Goal: Task Accomplishment & Management: Complete application form

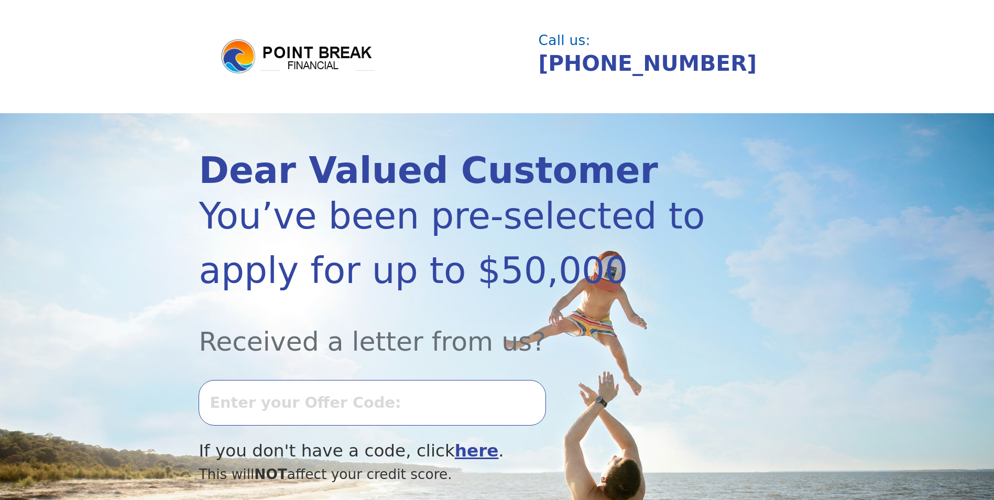
click at [224, 405] on input "text" at bounding box center [372, 402] width 347 height 45
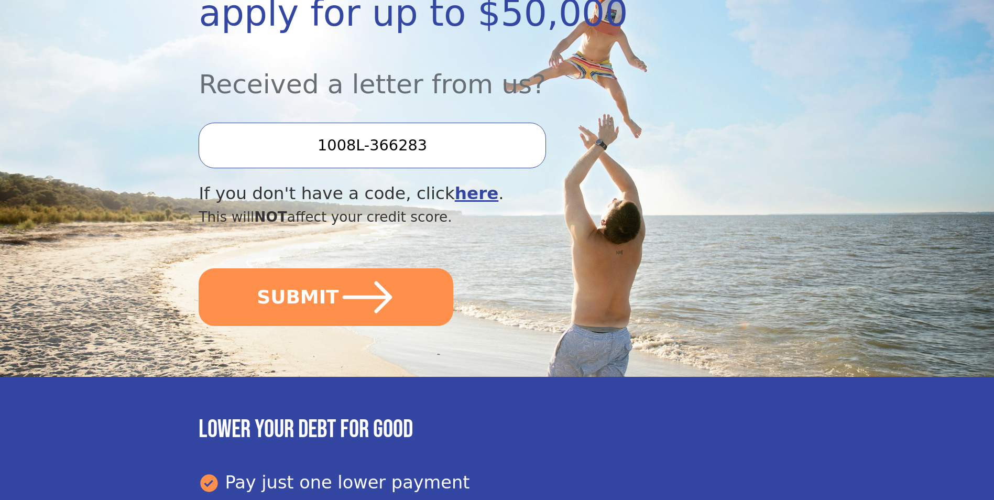
scroll to position [259, 0]
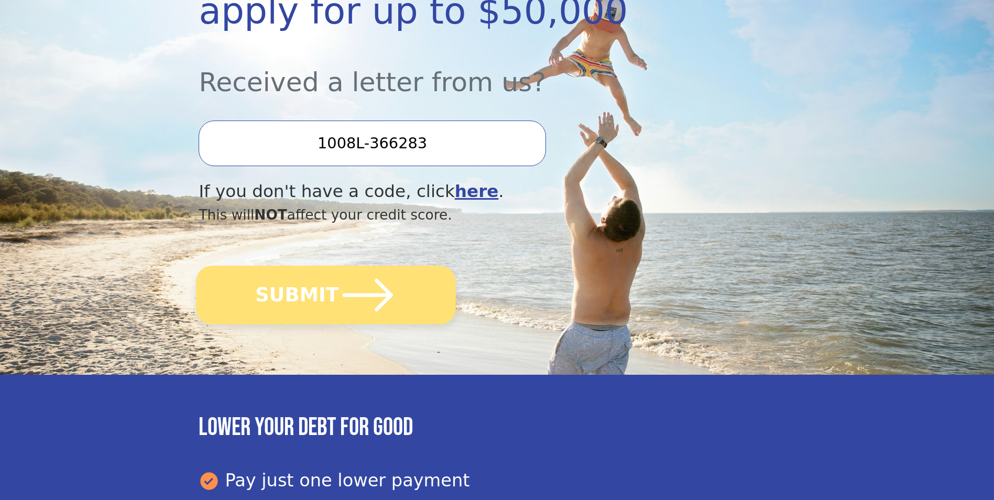
type input "1008L-366283"
click at [279, 315] on button "SUBMIT" at bounding box center [327, 295] width 260 height 59
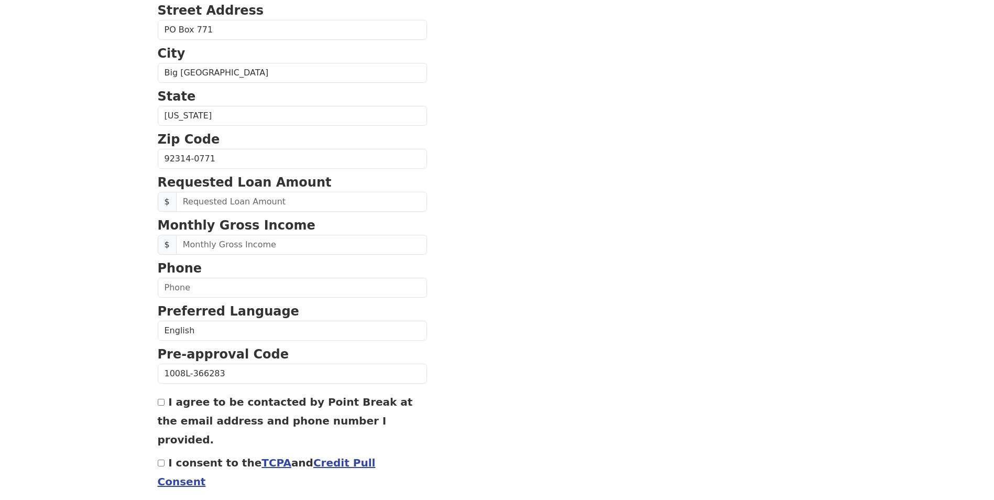
scroll to position [300, 0]
click at [206, 195] on input "text" at bounding box center [301, 201] width 251 height 20
drag, startPoint x: 205, startPoint y: 198, endPoint x: 149, endPoint y: 201, distance: 56.7
type input "22,000.00"
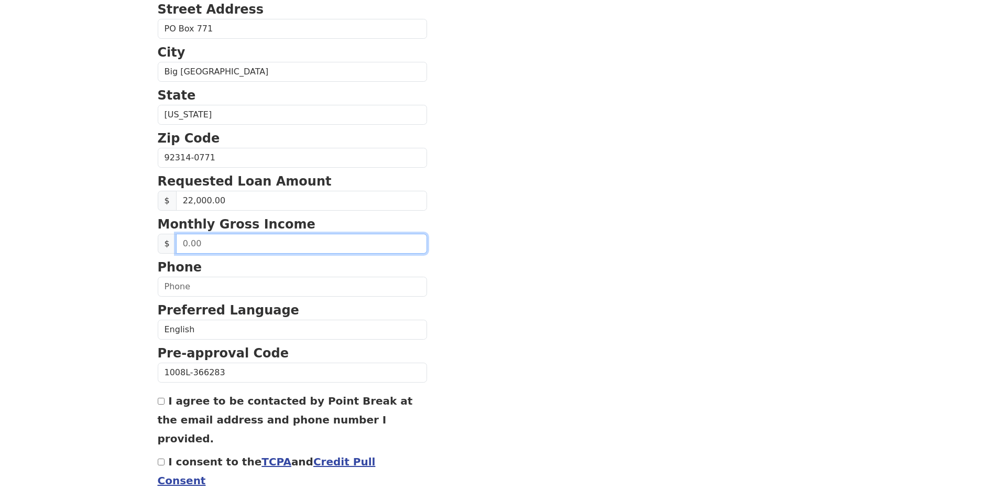
click at [199, 239] on input "text" at bounding box center [301, 244] width 251 height 20
drag, startPoint x: 202, startPoint y: 243, endPoint x: 182, endPoint y: 244, distance: 19.5
click at [182, 244] on input "text" at bounding box center [301, 244] width 251 height 20
type input "8,666.00"
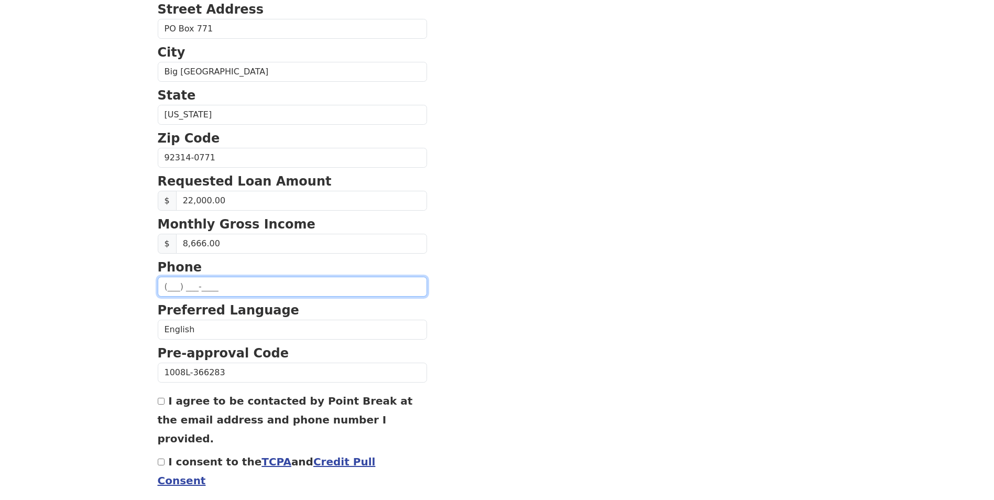
click at [174, 282] on input "text" at bounding box center [292, 287] width 269 height 20
type input "(760) 985-8433"
click at [629, 326] on section "First Name Sarah Last Name Leialoha Email Address Re-Enter Email Address Date o…" at bounding box center [497, 158] width 679 height 747
click at [161, 405] on input "I agree to be contacted by Point Break at the email address and phone number I …" at bounding box center [161, 401] width 7 height 7
checkbox input "true"
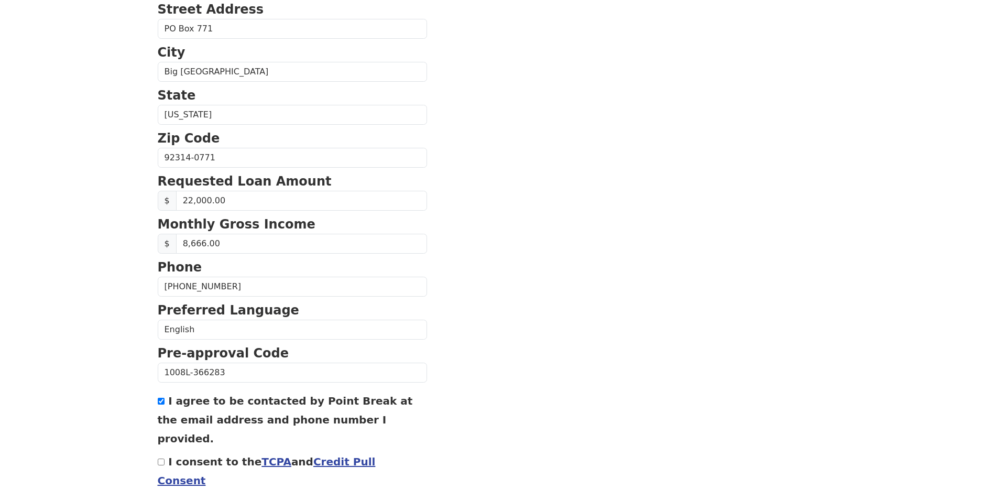
click at [157, 439] on div "First Name Sarah Last Name Leialoha Email Address Re-Enter Email Address Date o…" at bounding box center [497, 135] width 692 height 870
click at [164, 459] on input "I consent to the TCPA and Credit Pull Consent" at bounding box center [161, 462] width 7 height 7
checkbox input "true"
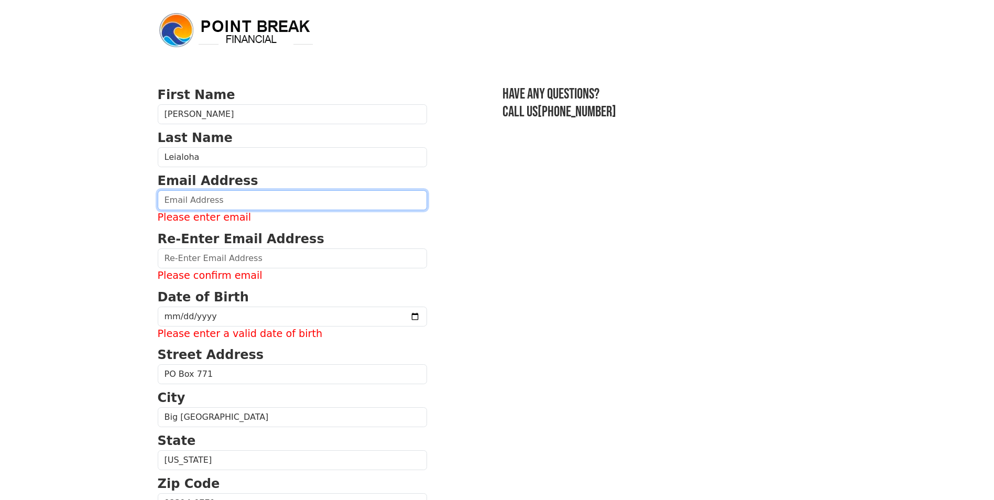
click at [181, 202] on input "email" at bounding box center [292, 200] width 269 height 20
type input "dainstan@aol.com"
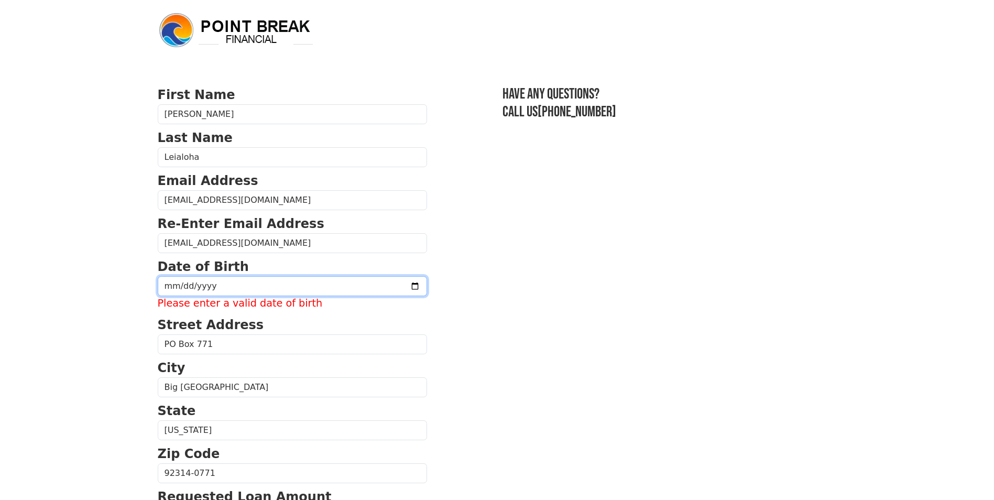
click at [190, 284] on input "date" at bounding box center [292, 286] width 269 height 20
drag, startPoint x: 236, startPoint y: 281, endPoint x: 125, endPoint y: 286, distance: 111.2
click at [125, 286] on body "First Name Sarah Last Name Leialoha Email Address dainstan@aol.com Re-Enter Ema…" at bounding box center [497, 250] width 994 height 500
click at [214, 285] on input "date" at bounding box center [292, 286] width 269 height 20
drag, startPoint x: 210, startPoint y: 288, endPoint x: 151, endPoint y: 288, distance: 58.2
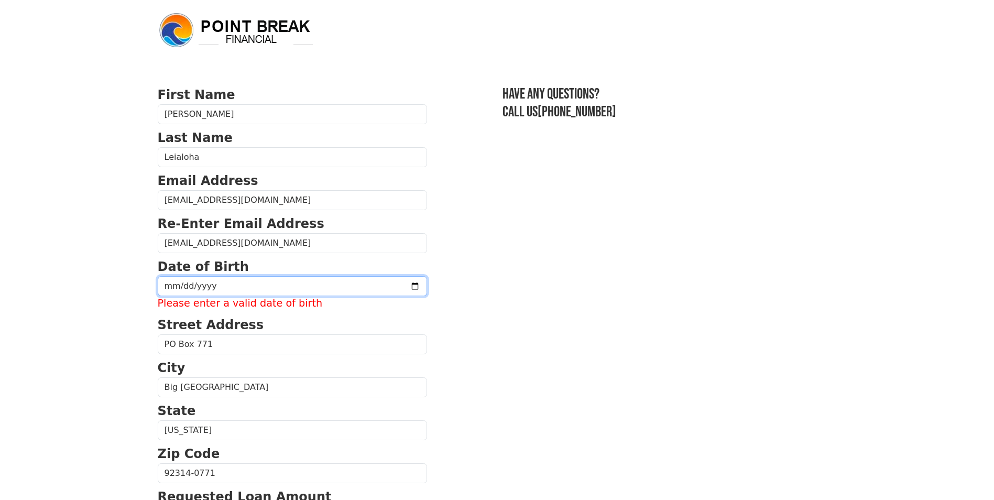
click at [151, 288] on div "First Name Sarah Last Name Leialoha Email Address dainstan@aol.com Re-Enter Ema…" at bounding box center [497, 443] width 692 height 886
click at [168, 289] on input "date" at bounding box center [292, 286] width 269 height 20
type input "1975-05-14"
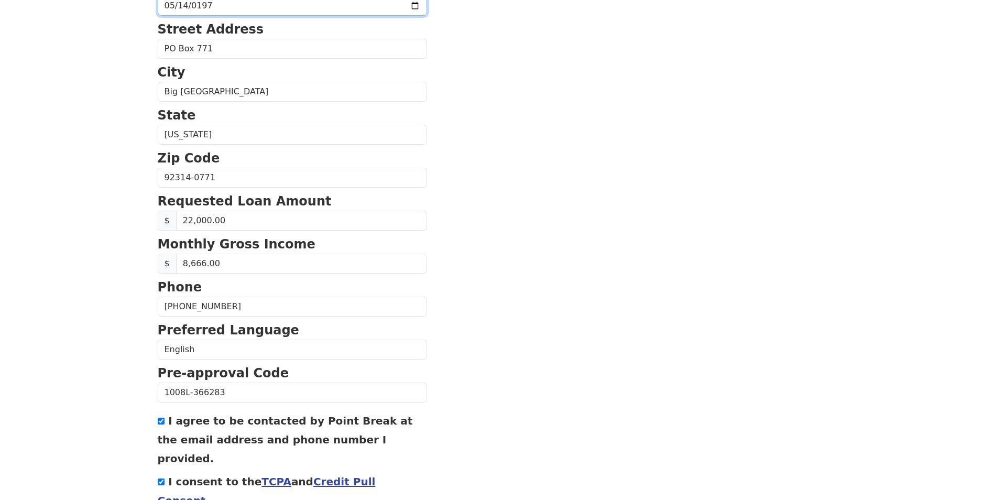
scroll to position [334, 0]
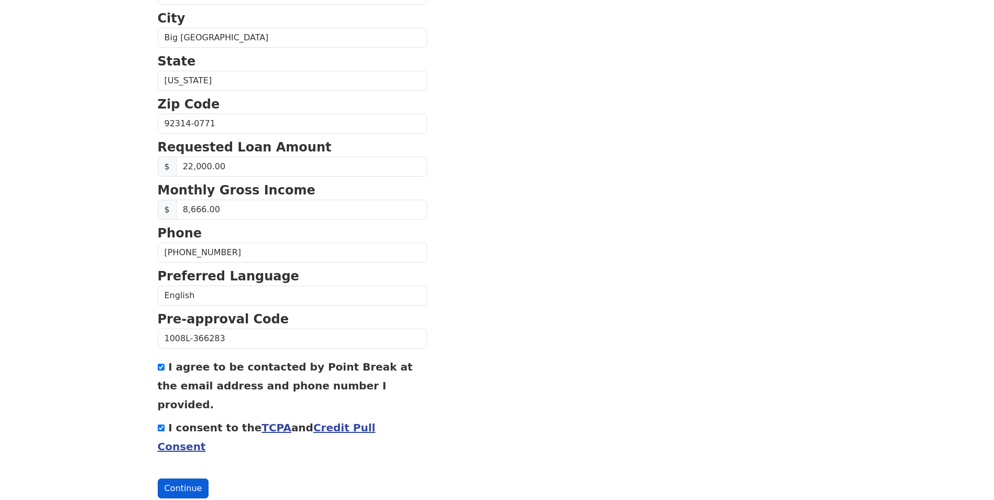
click at [162, 478] on button "Continue" at bounding box center [183, 488] width 51 height 20
